Goal: Task Accomplishment & Management: Manage account settings

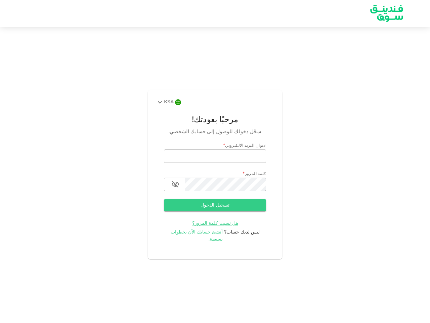
click at [169, 106] on div "KSA" at bounding box center [165, 102] width 18 height 8
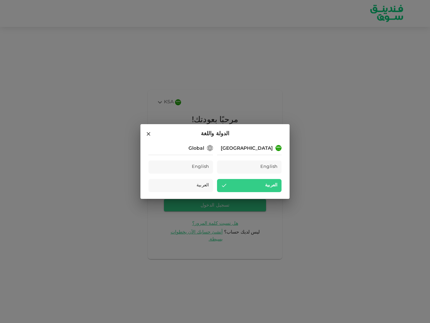
click at [215, 160] on div "Saudi Arabia English العربية Global English العربية" at bounding box center [215, 167] width 133 height 48
click at [215, 188] on div "Saudi Arabia English العربية Global English العربية" at bounding box center [215, 167] width 133 height 48
click at [175, 188] on div "العربية" at bounding box center [181, 185] width 65 height 13
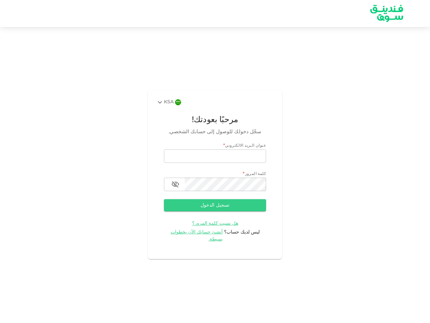
click at [215, 209] on button "تسجيل الدخول" at bounding box center [215, 205] width 102 height 12
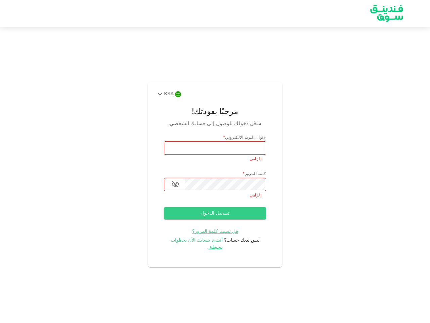
click at [202, 234] on span "هل نسيت كلمة المرور؟" at bounding box center [215, 231] width 46 height 5
